Goal: Task Accomplishment & Management: Manage account settings

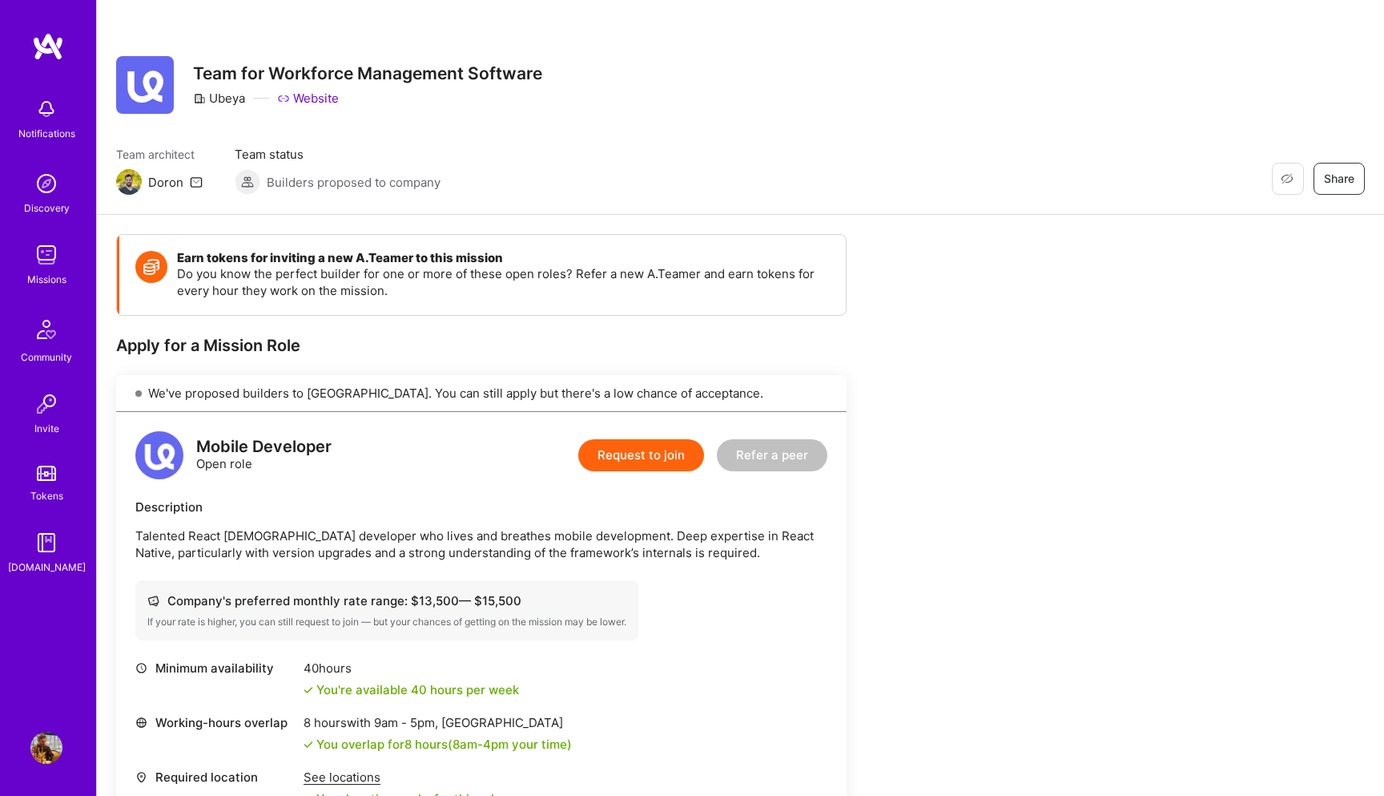
click at [48, 183] on img at bounding box center [46, 183] width 32 height 32
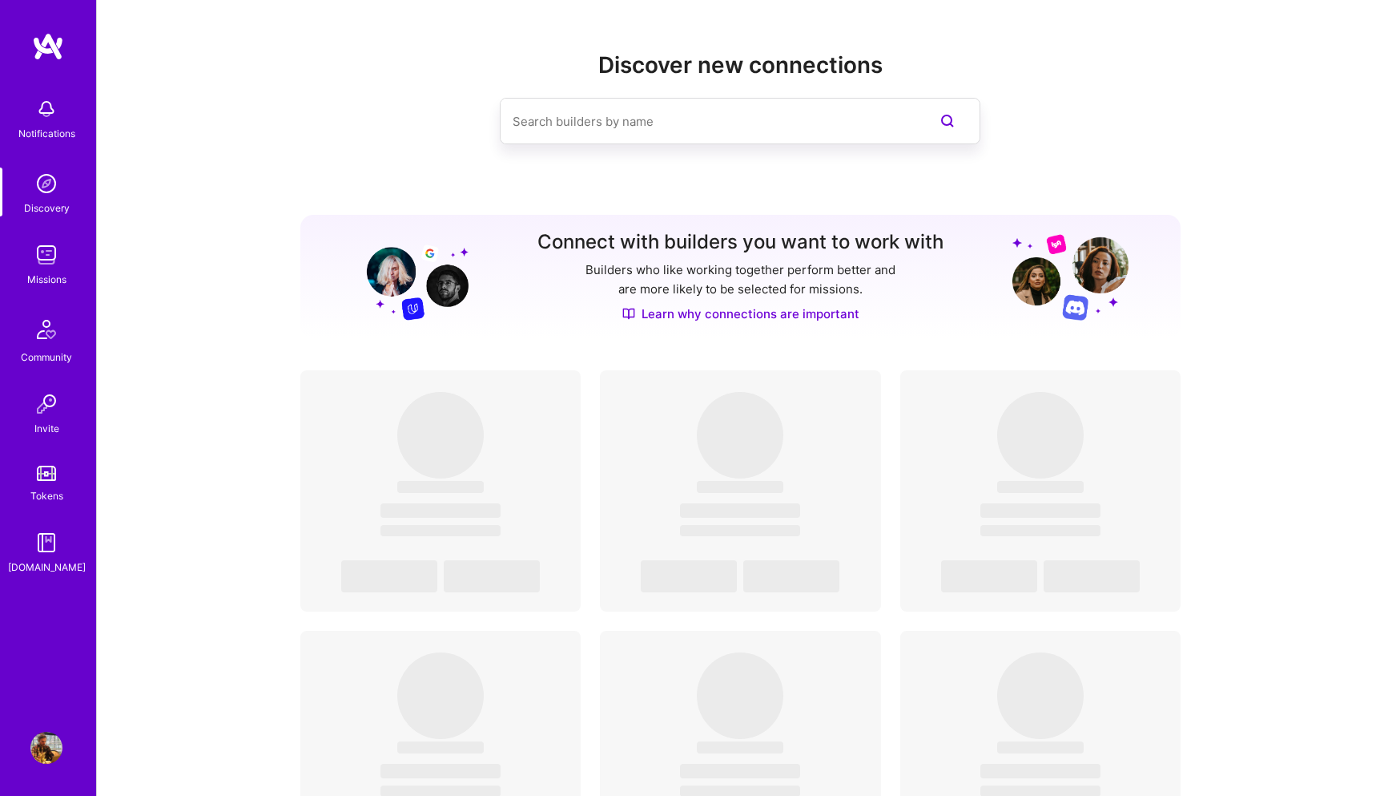
click at [53, 125] on div "Notifications" at bounding box center [46, 133] width 57 height 17
click at [51, 548] on img at bounding box center [46, 542] width 32 height 32
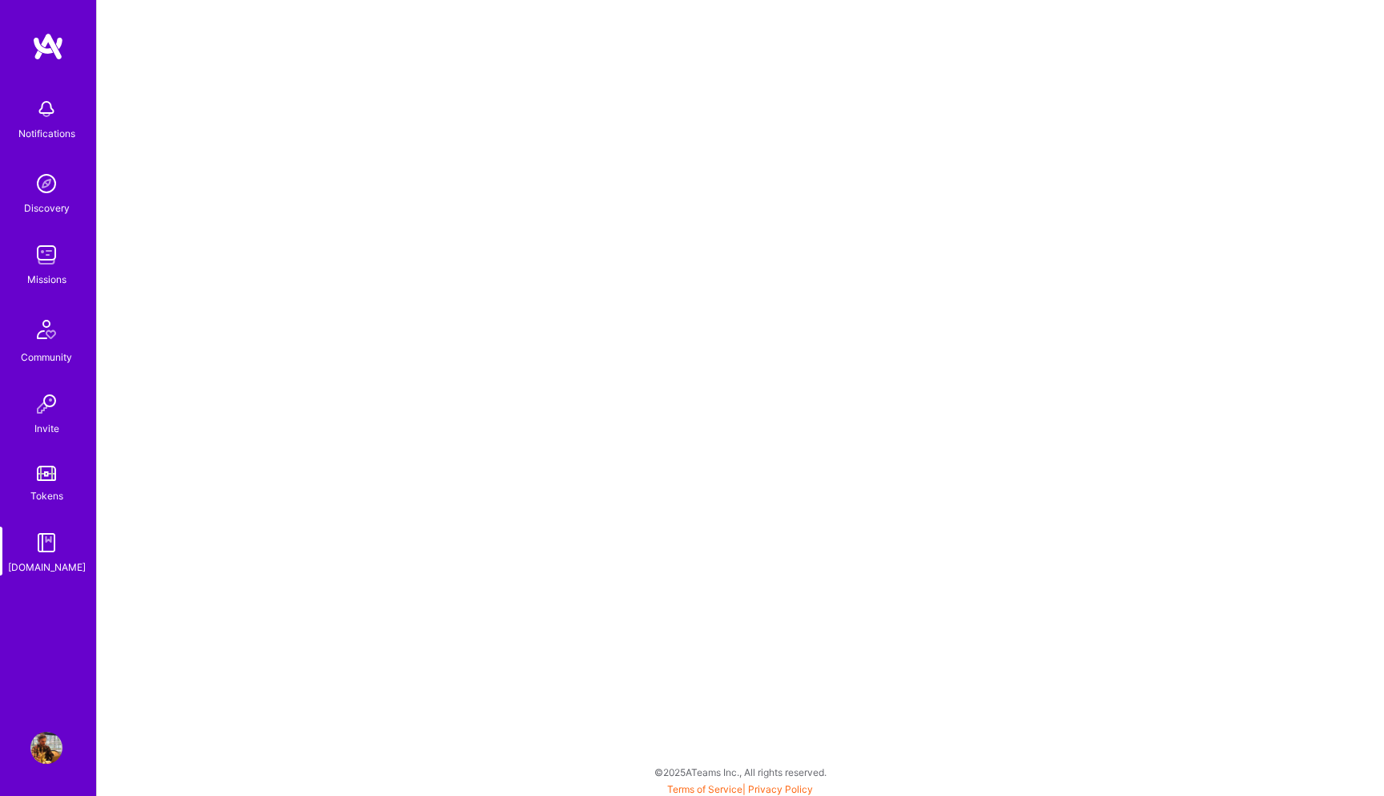
click at [79, 264] on link "Missions" at bounding box center [46, 263] width 99 height 49
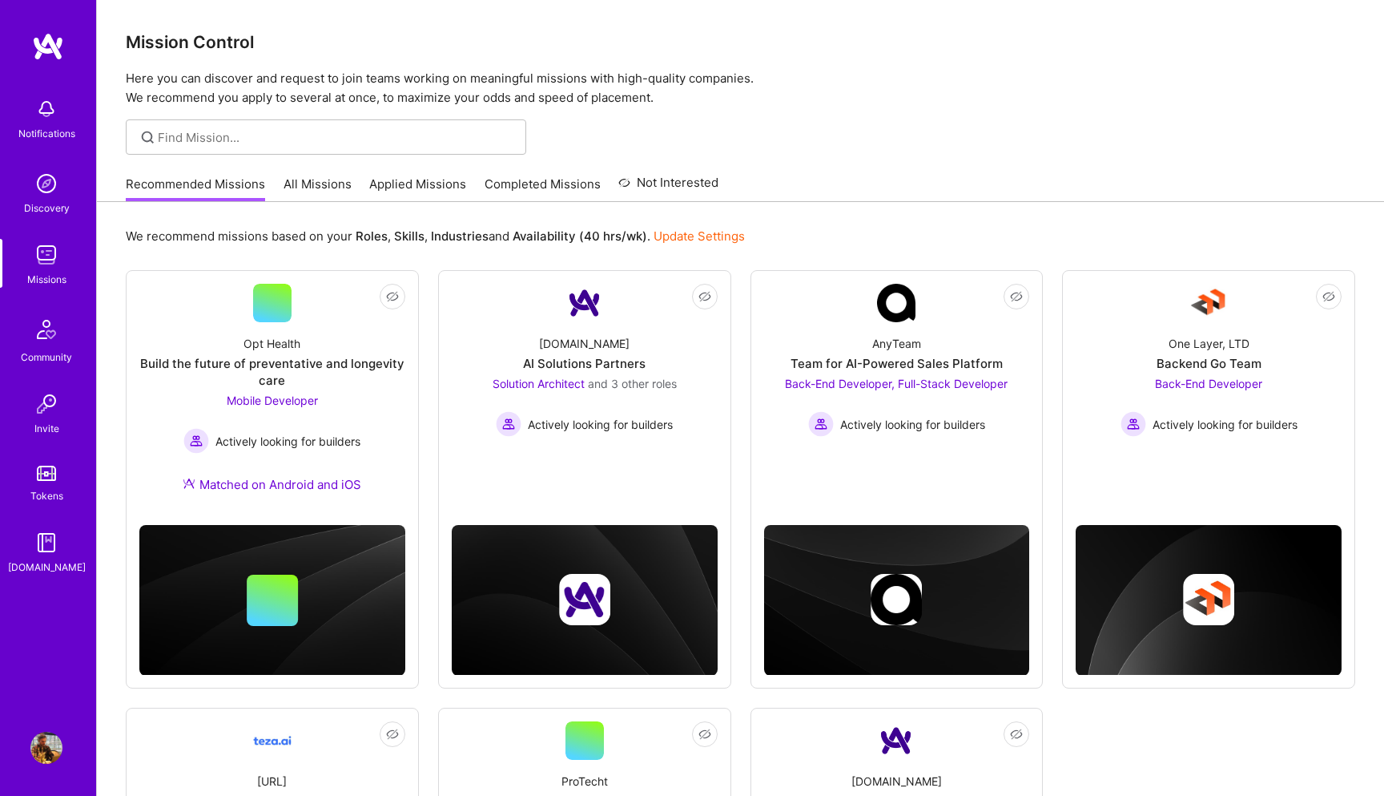
click at [312, 176] on link "All Missions" at bounding box center [318, 188] width 68 height 26
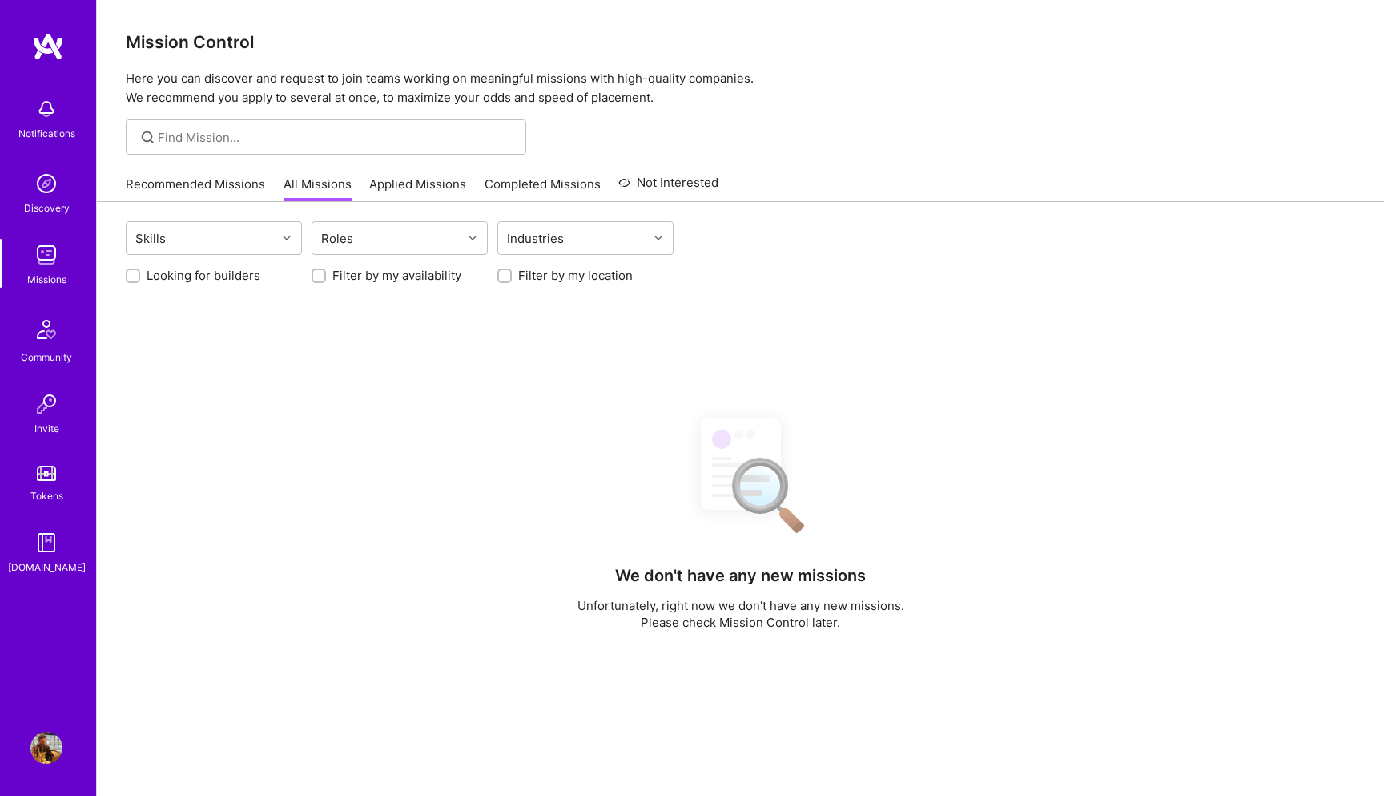
click at [402, 187] on link "Applied Missions" at bounding box center [417, 188] width 97 height 26
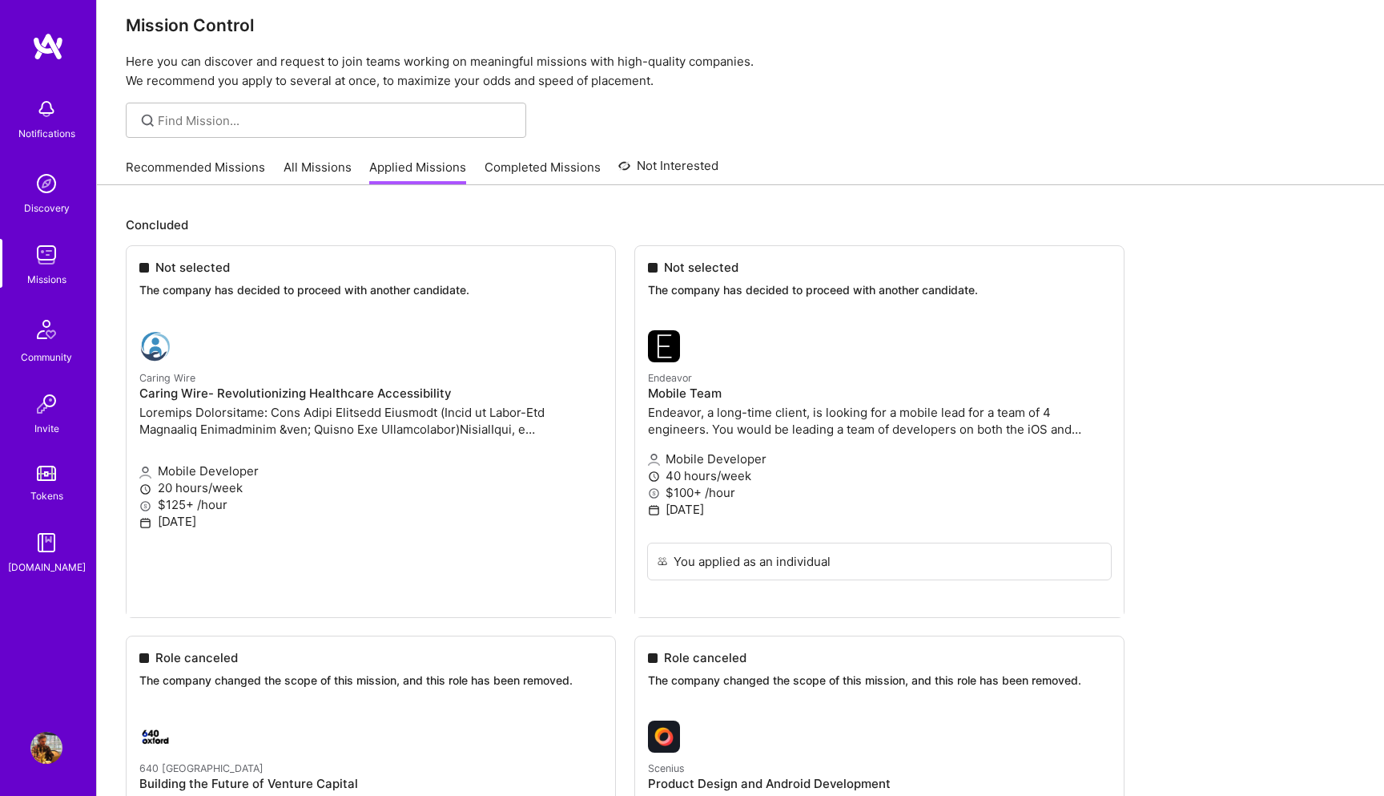
scroll to position [18, 0]
click at [212, 159] on link "Recommended Missions" at bounding box center [195, 170] width 139 height 26
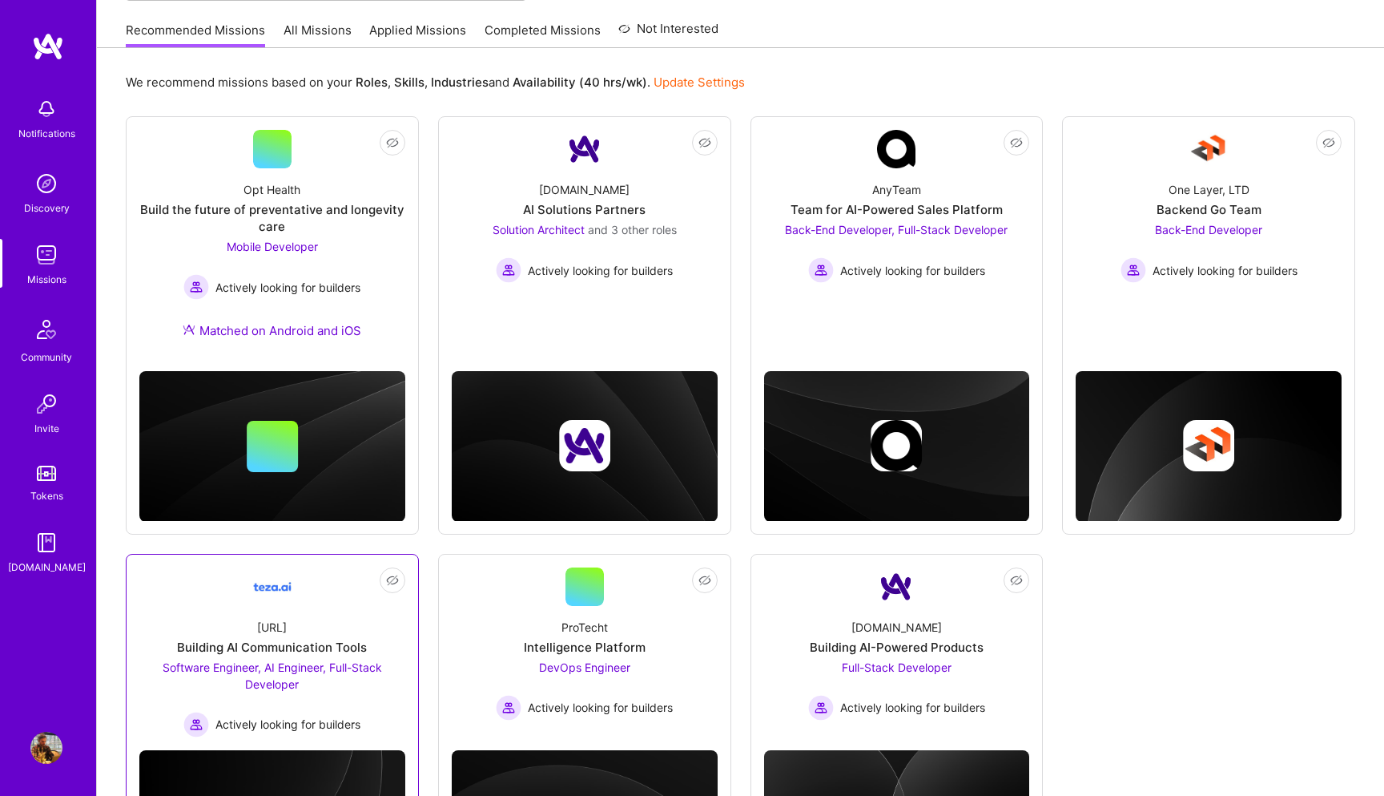
scroll to position [153, 0]
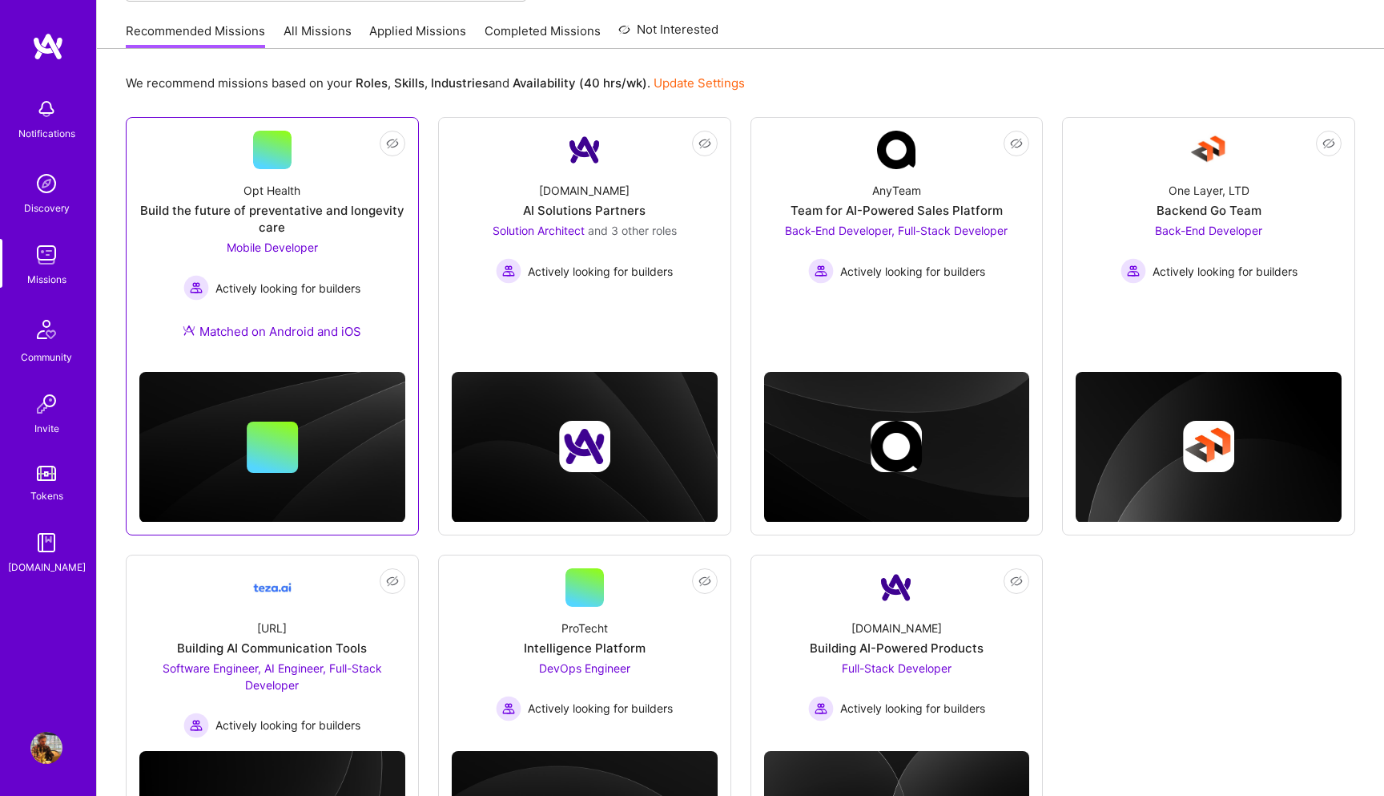
click at [281, 195] on div "Opt Health" at bounding box center [272, 190] width 57 height 17
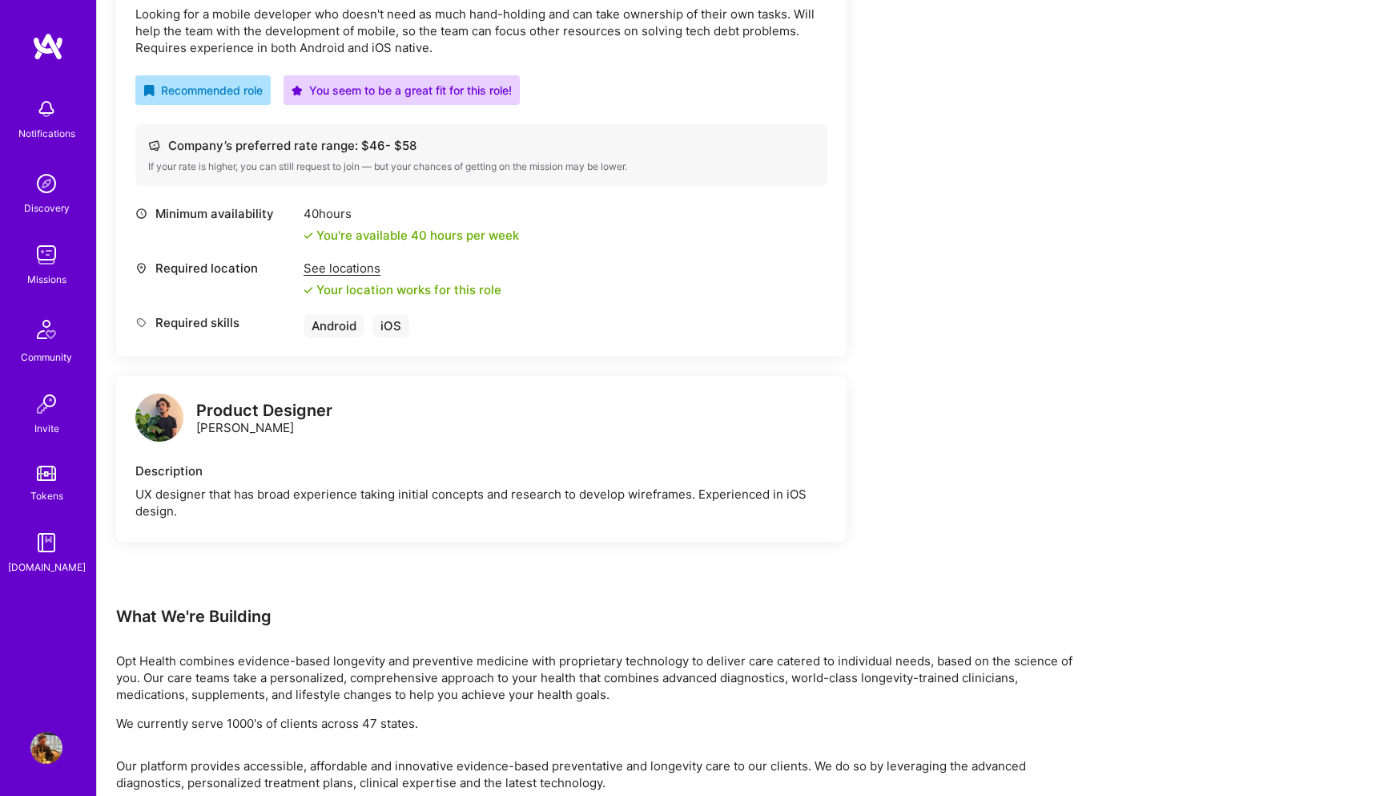
scroll to position [667, 0]
